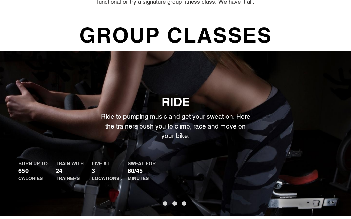
scroll to position [252, 0]
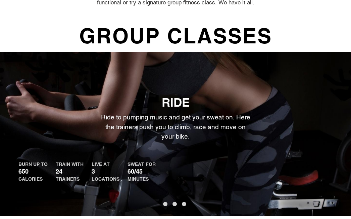
click at [167, 202] on button "1" at bounding box center [165, 204] width 4 height 4
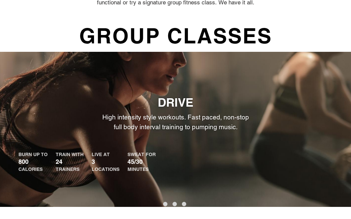
click at [174, 202] on button "2" at bounding box center [175, 204] width 4 height 4
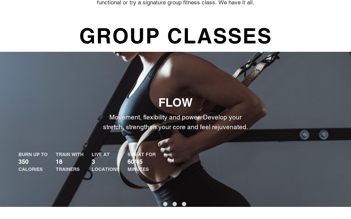
click at [184, 202] on button "3" at bounding box center [184, 204] width 4 height 4
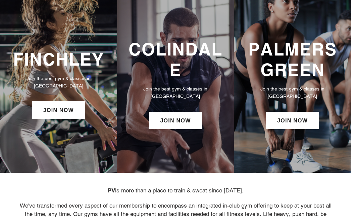
scroll to position [25, 0]
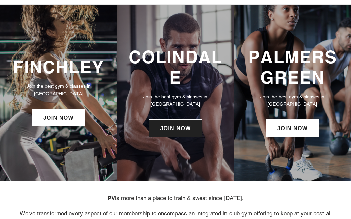
click at [175, 126] on link "JOIN NOW" at bounding box center [175, 127] width 53 height 17
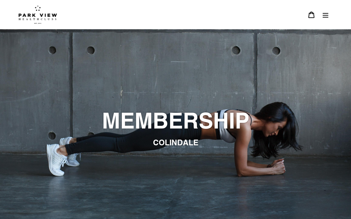
click at [328, 16] on icon "Menu" at bounding box center [325, 14] width 7 height 7
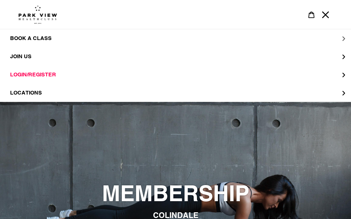
click at [33, 40] on span "BOOK A CLASS" at bounding box center [31, 38] width 42 height 7
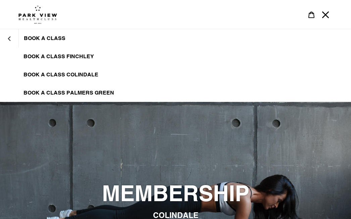
click at [67, 76] on span "BOOK A CLASS COLINDALE" at bounding box center [61, 74] width 75 height 7
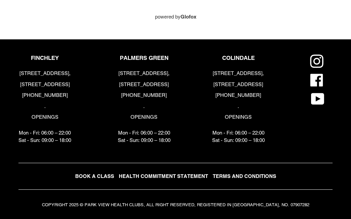
scroll to position [667, 0]
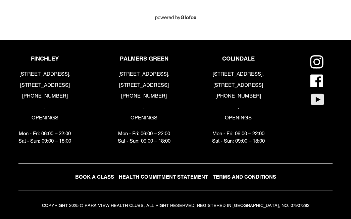
click at [323, 98] on icon at bounding box center [317, 99] width 13 height 11
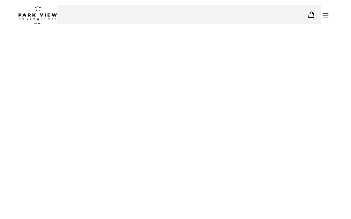
scroll to position [273, 0]
